Goal: Navigation & Orientation: Find specific page/section

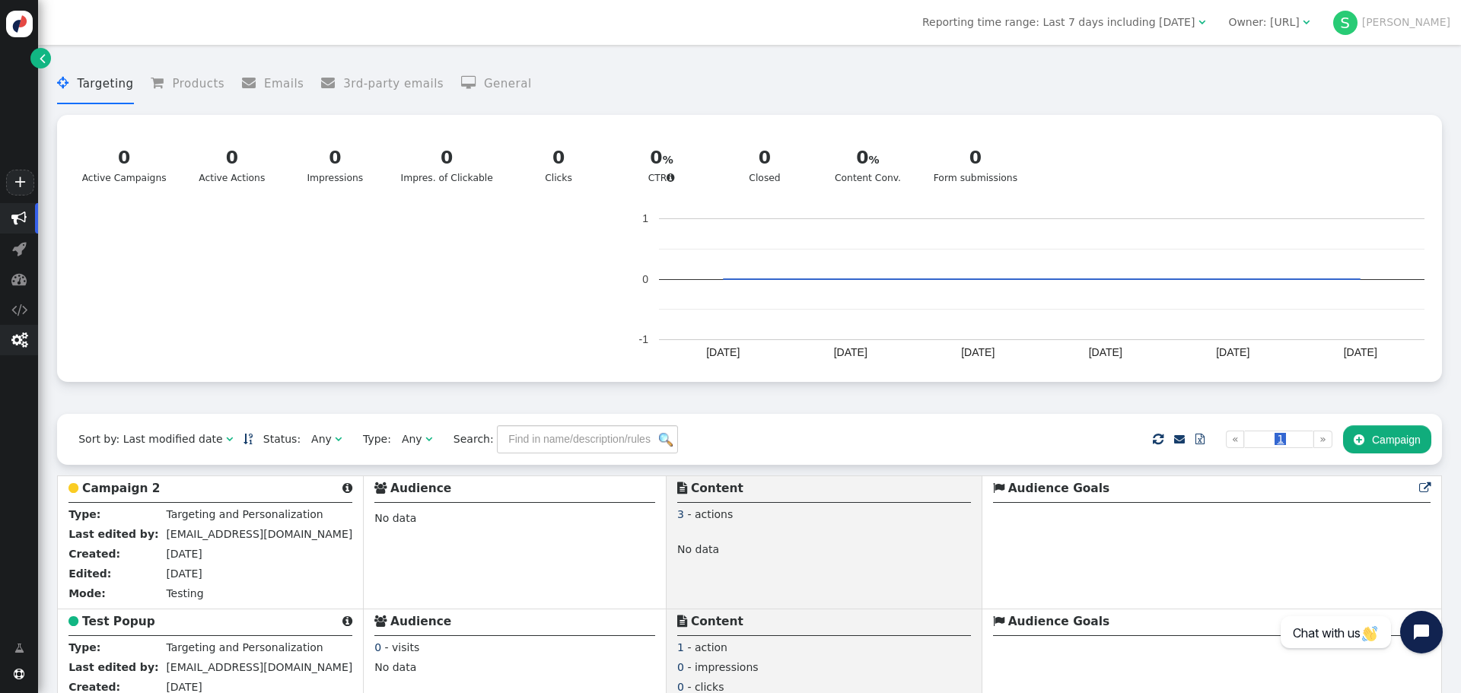
click at [21, 342] on span "" at bounding box center [19, 340] width 16 height 15
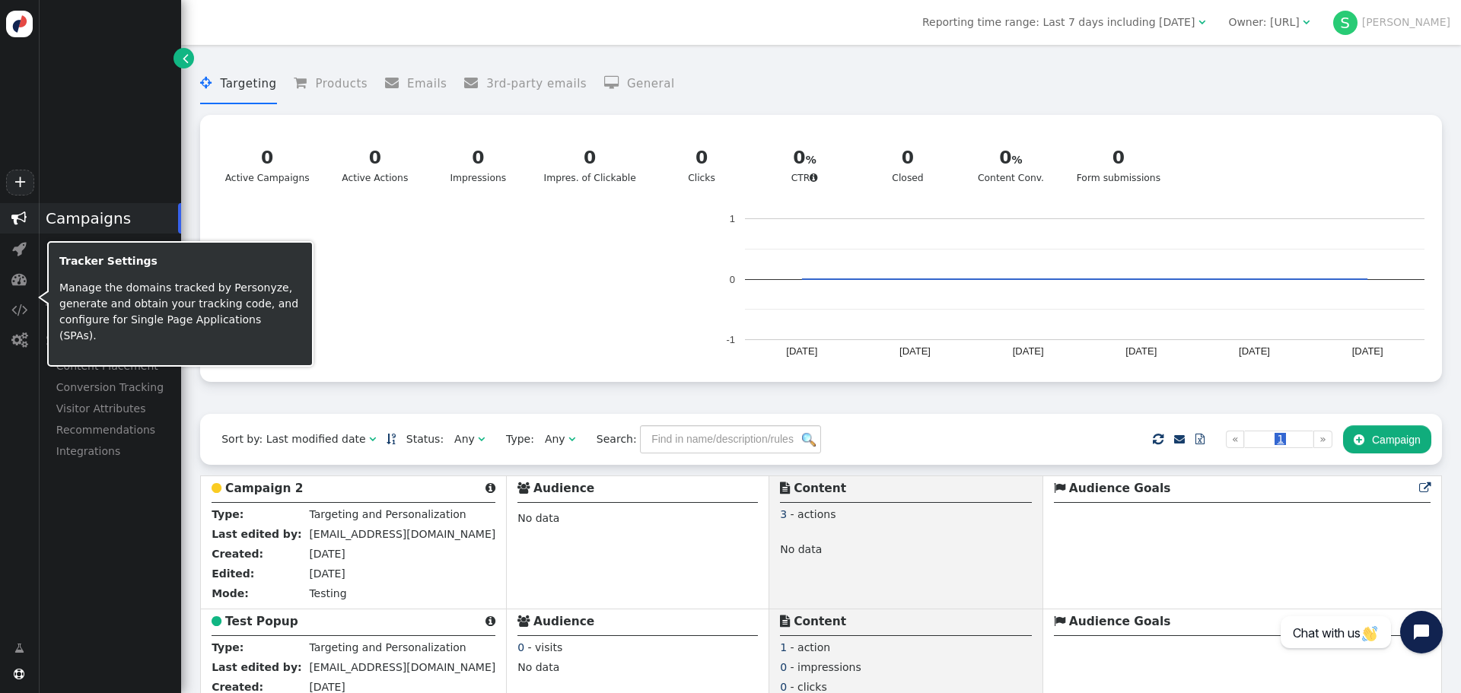
click at [39, 305] on div at bounding box center [43, 297] width 11 height 15
click at [20, 314] on span "" at bounding box center [19, 309] width 16 height 15
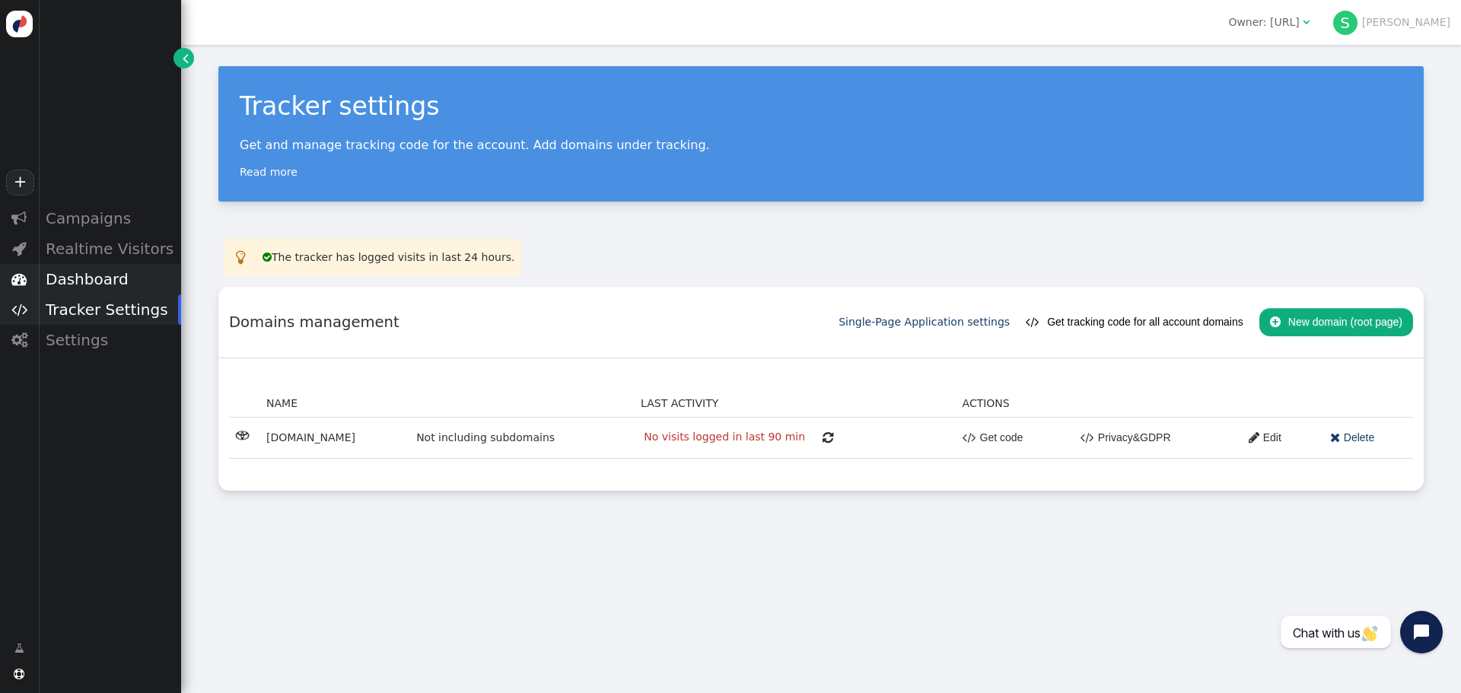
click at [80, 284] on div "Dashboard" at bounding box center [109, 279] width 143 height 30
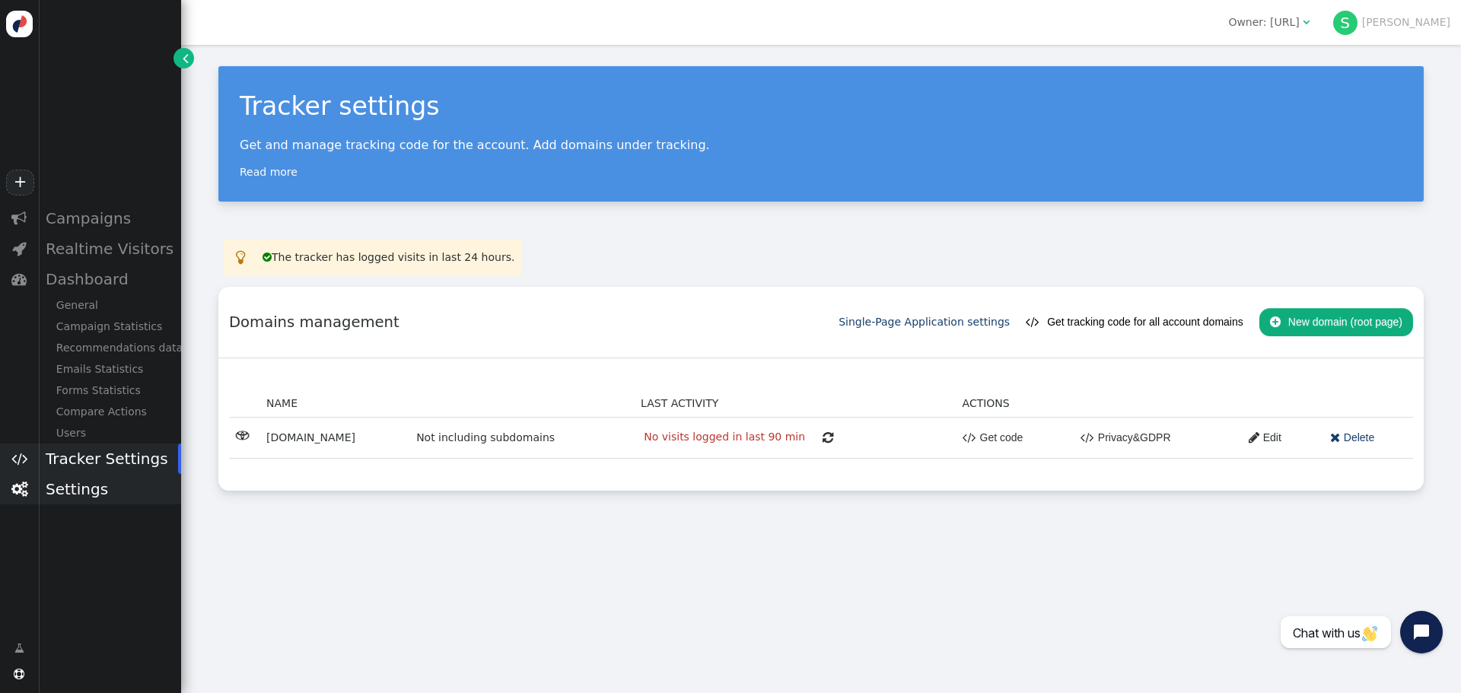
click at [98, 485] on div "Settings" at bounding box center [109, 489] width 143 height 30
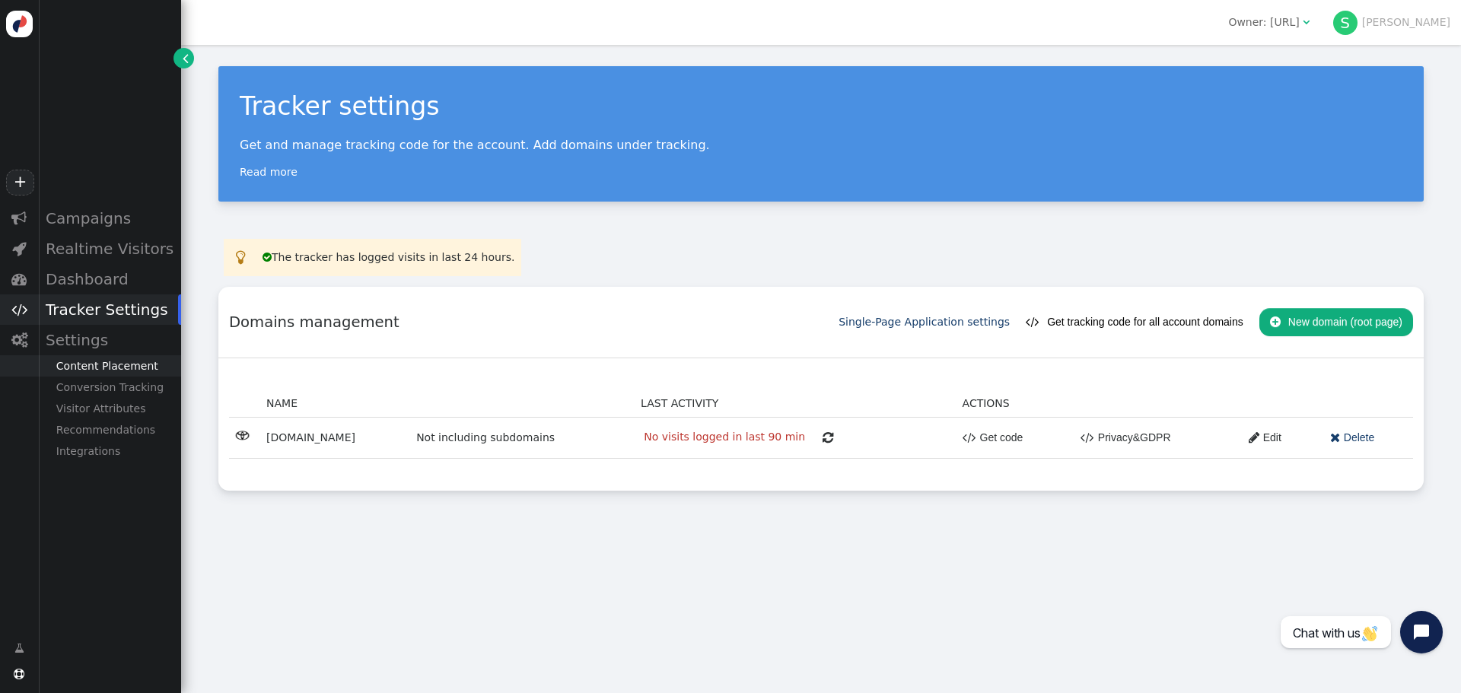
click at [125, 377] on div "Content Placement" at bounding box center [109, 365] width 143 height 21
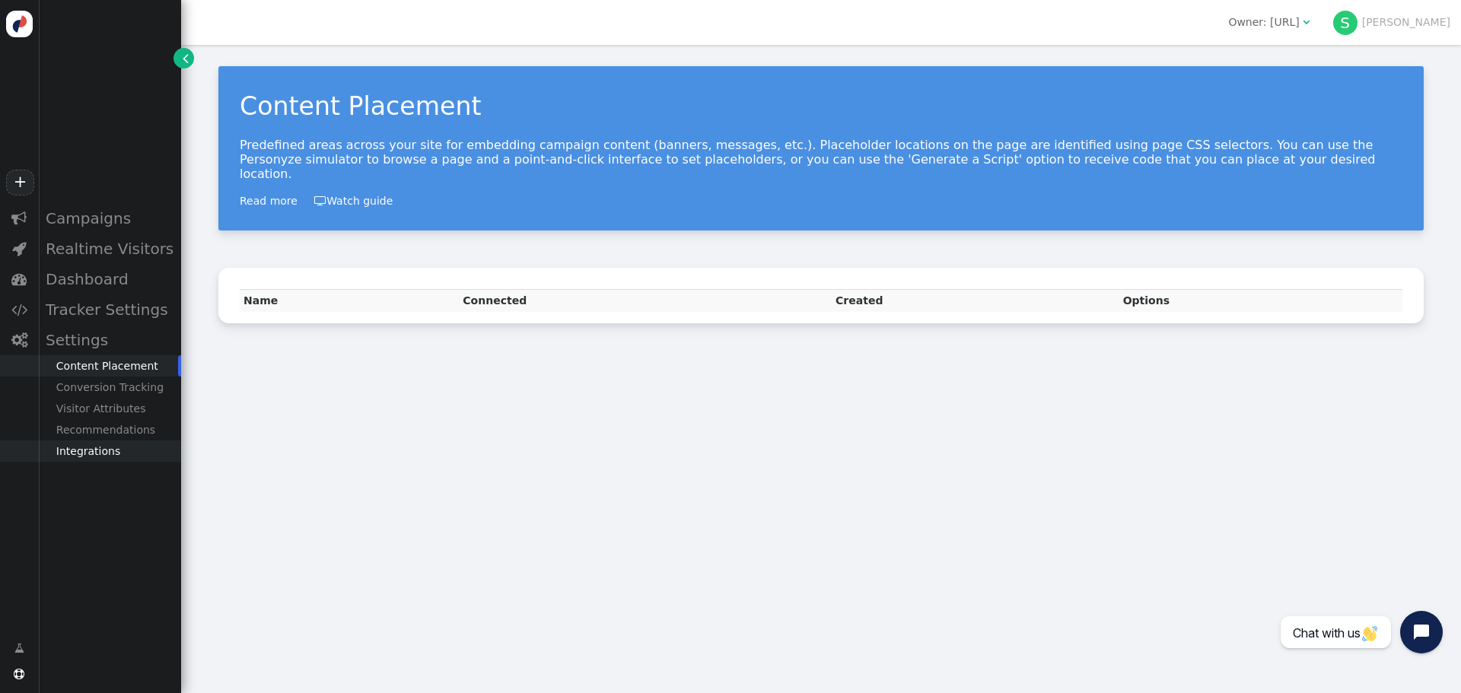
click at [99, 456] on div "Integrations" at bounding box center [109, 451] width 143 height 21
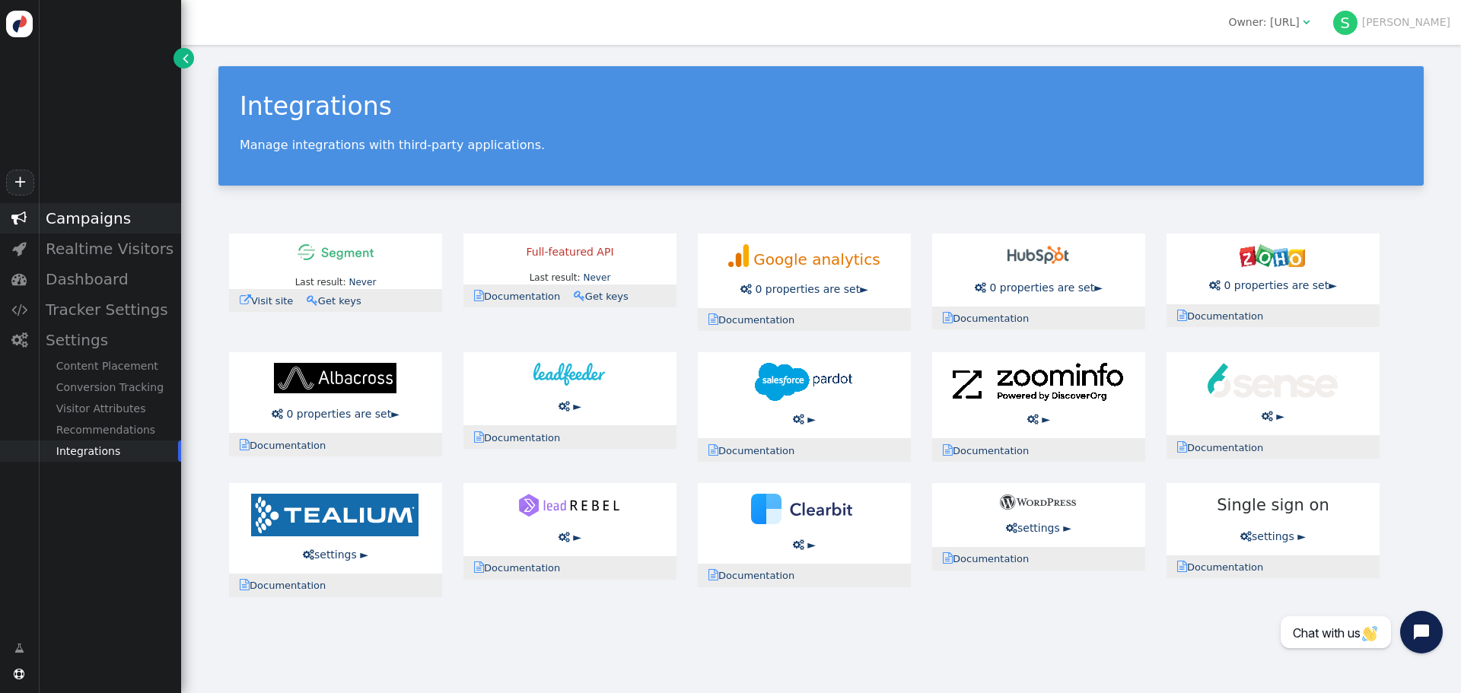
click at [95, 218] on div "Campaigns" at bounding box center [109, 218] width 143 height 30
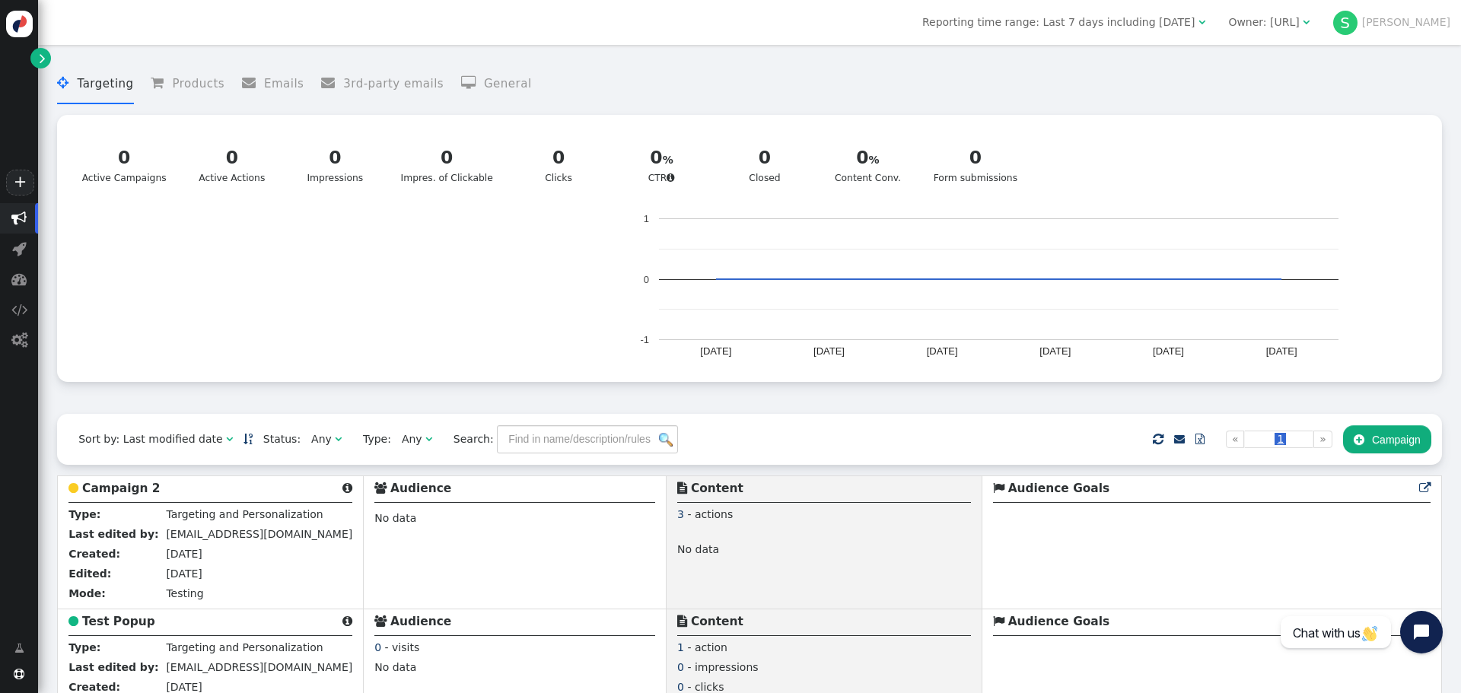
click at [461, 89] on li " General" at bounding box center [496, 84] width 71 height 40
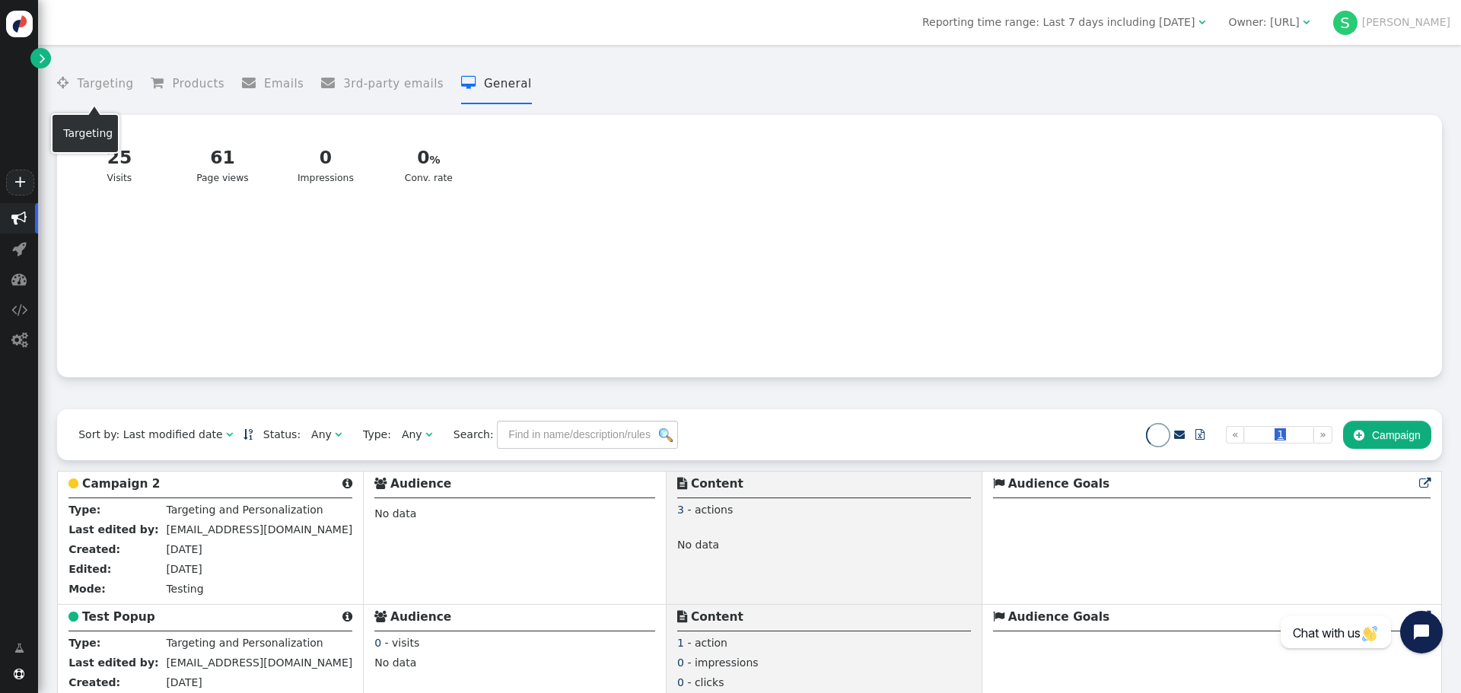
click at [101, 82] on li " Targeting" at bounding box center [95, 84] width 76 height 40
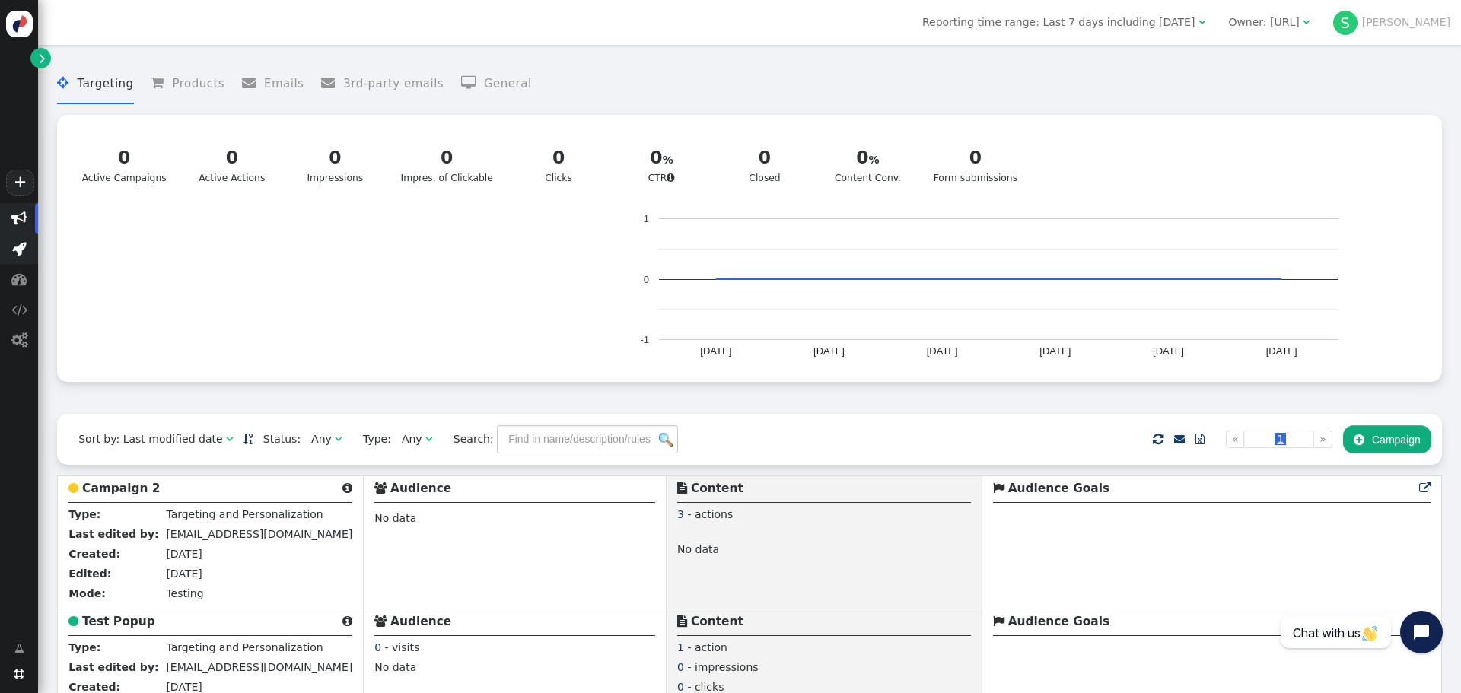
click at [14, 247] on span "" at bounding box center [19, 248] width 14 height 15
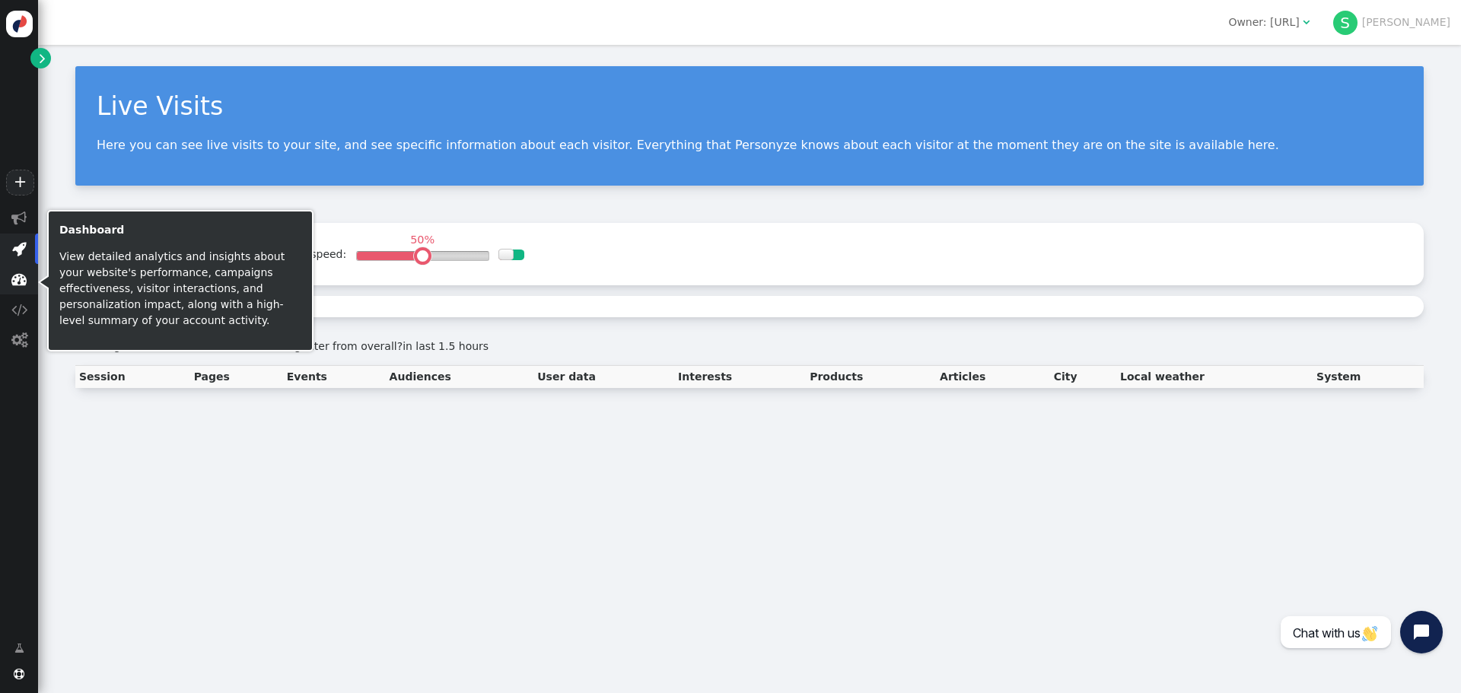
click at [25, 291] on span "" at bounding box center [19, 279] width 38 height 30
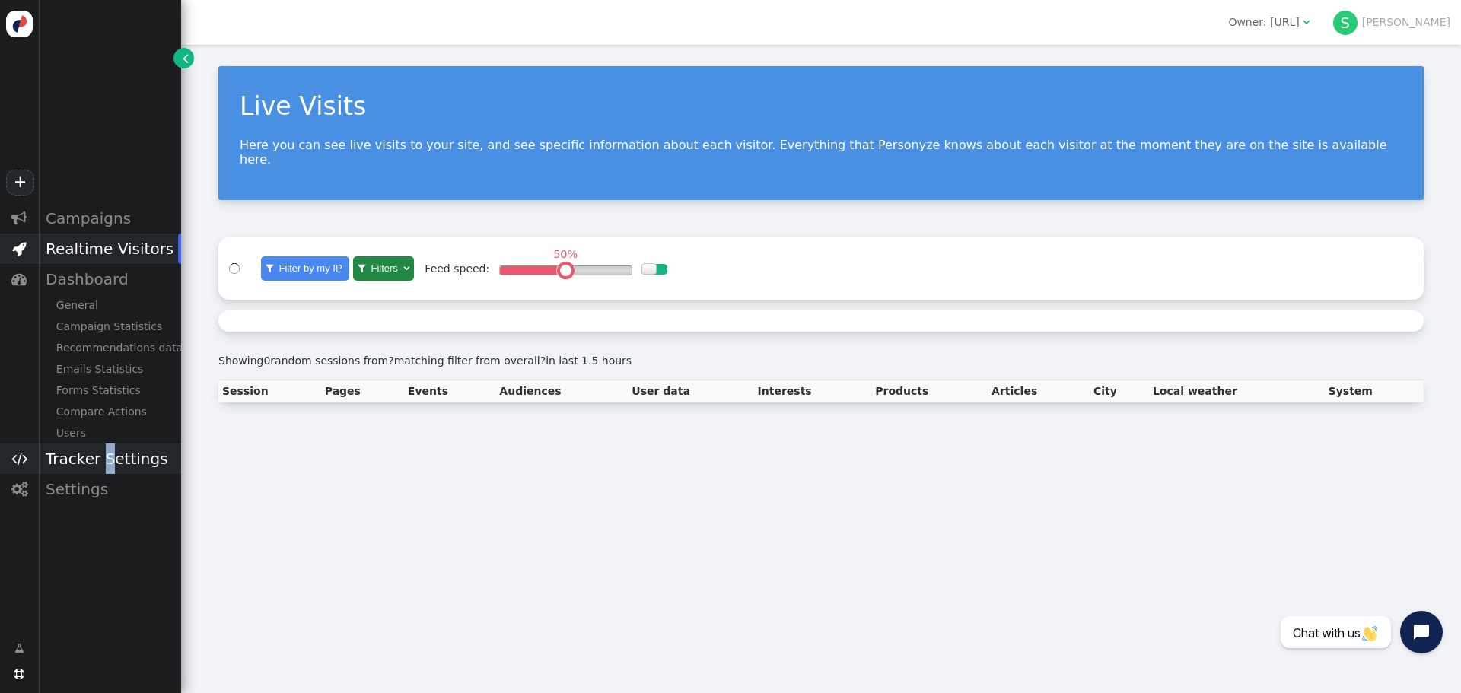
click at [102, 460] on div "Tracker Settings" at bounding box center [109, 459] width 143 height 30
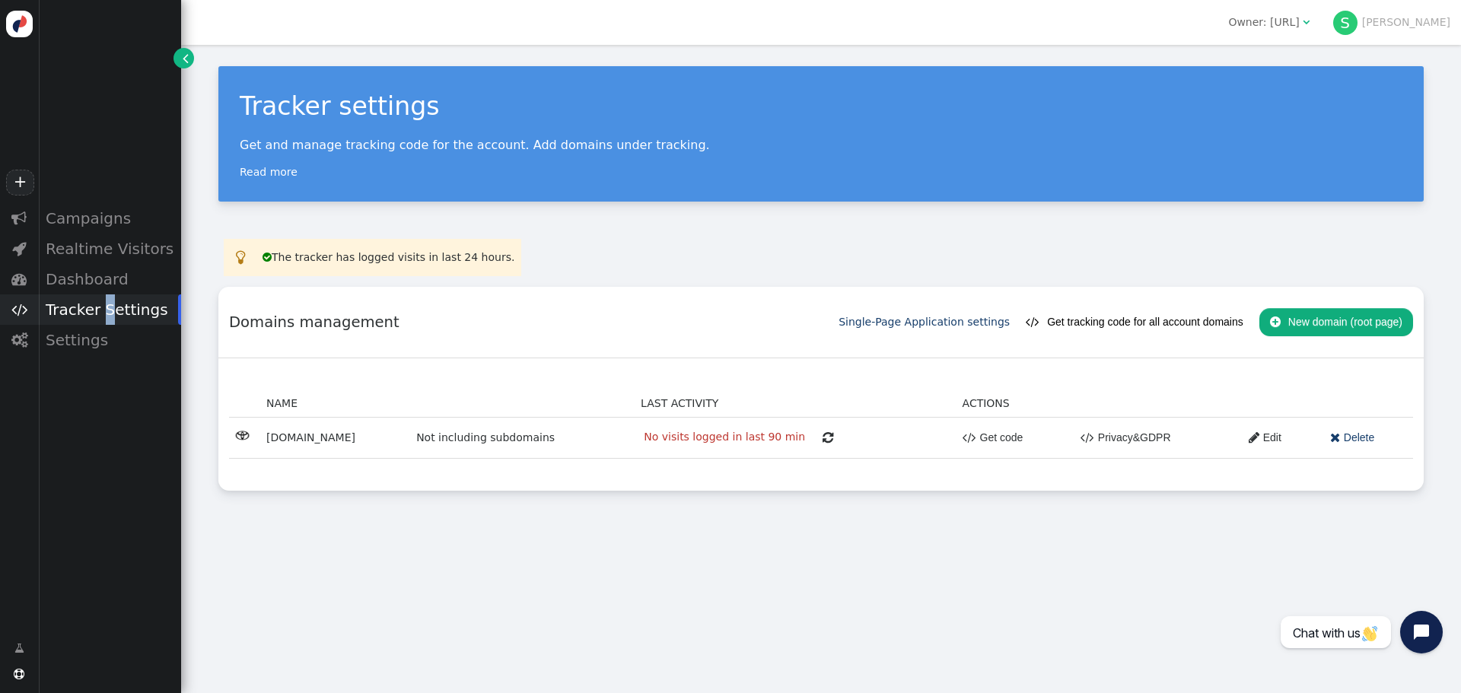
click at [935, 326] on link "Single-Page Application settings" at bounding box center [924, 322] width 171 height 12
click at [797, 259] on div "  No tracking data in last 24 hours. Please, install Personyze tracking code …" at bounding box center [820, 258] width 1205 height 38
click at [709, 239] on div "  No tracking data in last 24 hours. Please, install Personyze tracking code …" at bounding box center [820, 258] width 1205 height 38
